Goal: Navigation & Orientation: Find specific page/section

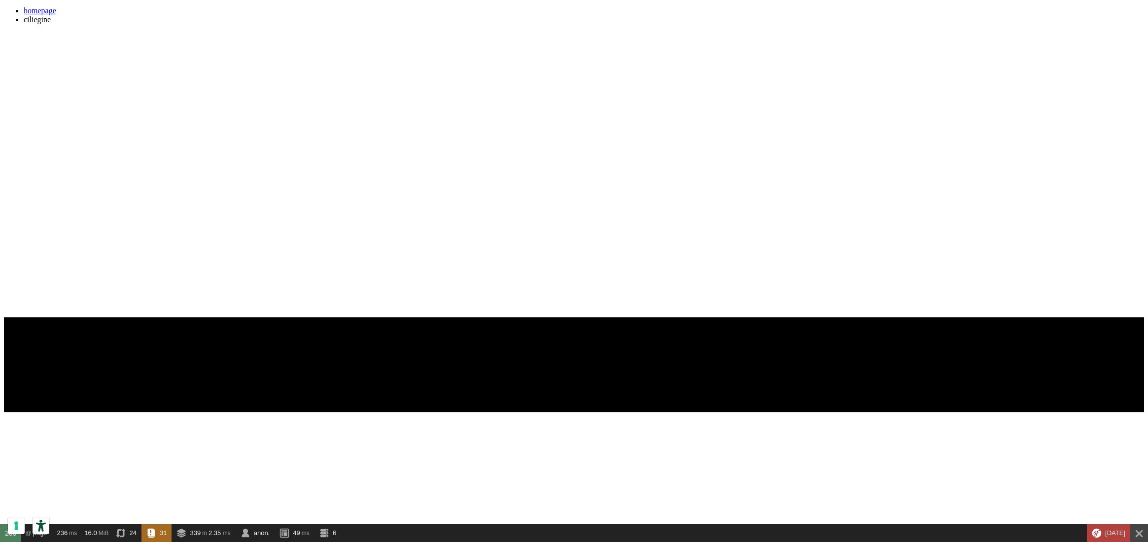
scroll to position [0, 0]
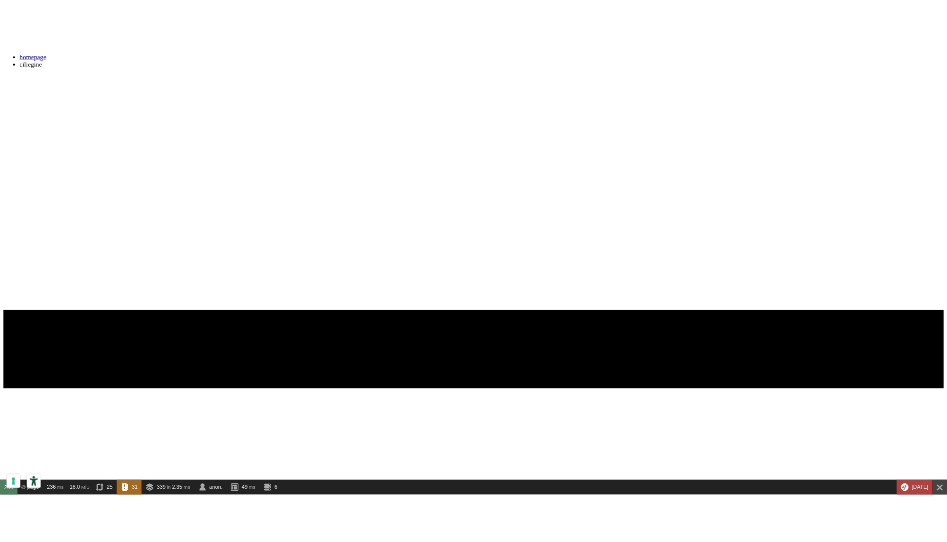
scroll to position [0, 0]
